Goal: Navigation & Orientation: Go to known website

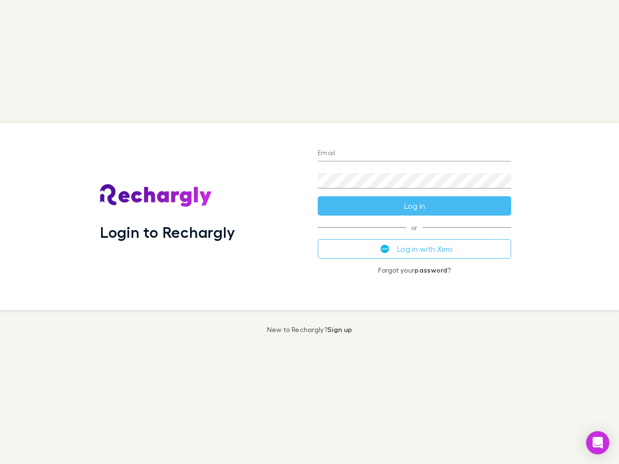
click at [310, 232] on div "Login to Rechargly" at bounding box center [201, 217] width 218 height 188
click at [414, 154] on input "Email" at bounding box center [414, 153] width 193 height 15
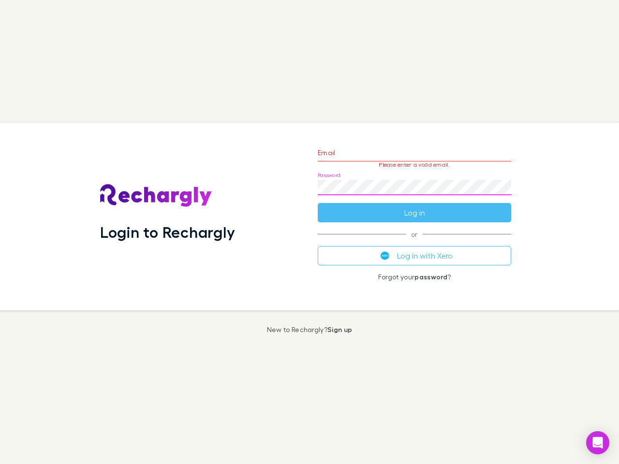
click at [414, 206] on form "Email Please enter a valid email. Password Log in" at bounding box center [414, 180] width 193 height 84
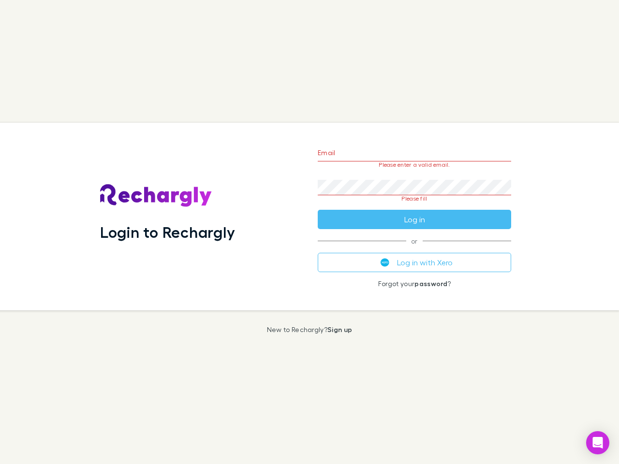
click at [414, 249] on div "Email Please enter a valid email. Password Please fill Log in or Log in with Xe…" at bounding box center [414, 217] width 209 height 188
click at [598, 443] on icon "Open Intercom Messenger" at bounding box center [598, 443] width 10 height 12
